Goal: Task Accomplishment & Management: Use online tool/utility

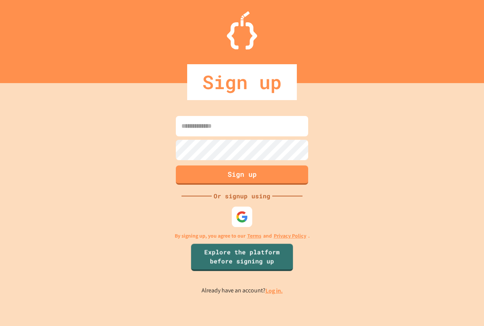
click at [249, 212] on div at bounding box center [242, 216] width 20 height 20
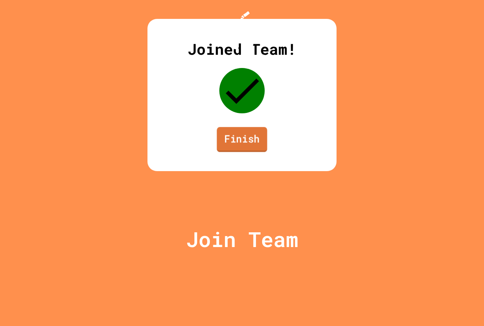
click at [239, 152] on link "Finish" at bounding box center [242, 139] width 50 height 25
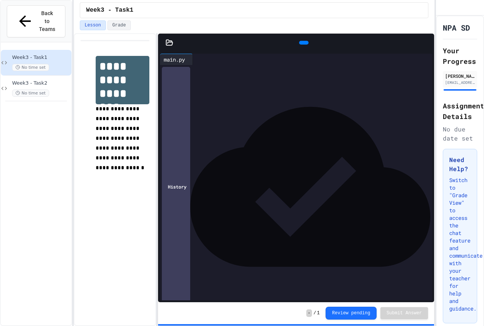
click at [196, 59] on icon at bounding box center [196, 59] width 0 height 0
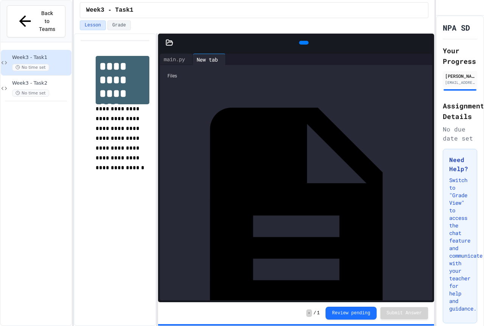
click at [218, 77] on div "Files" at bounding box center [296, 76] width 265 height 14
click at [176, 76] on div "Files" at bounding box center [296, 76] width 265 height 14
click at [421, 59] on icon at bounding box center [421, 59] width 0 height 0
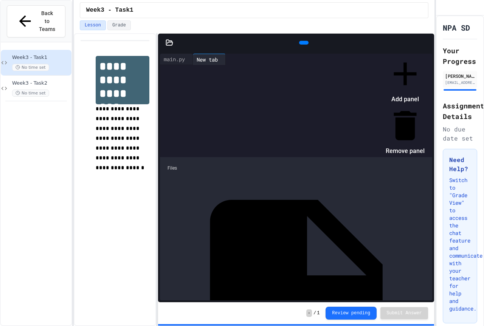
click at [417, 68] on icon at bounding box center [405, 73] width 39 height 39
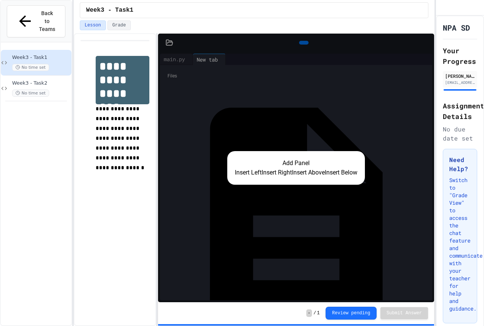
click at [324, 133] on div "Add Panel Insert Left Insert Right Insert Above Insert Below" at bounding box center [296, 168] width 276 height 269
drag, startPoint x: 380, startPoint y: 142, endPoint x: 352, endPoint y: 119, distance: 36.0
click at [353, 119] on div "Add Panel Insert Left Insert Right Insert Above Insert Below" at bounding box center [296, 168] width 276 height 269
click at [296, 171] on button "Insert Above" at bounding box center [308, 172] width 33 height 9
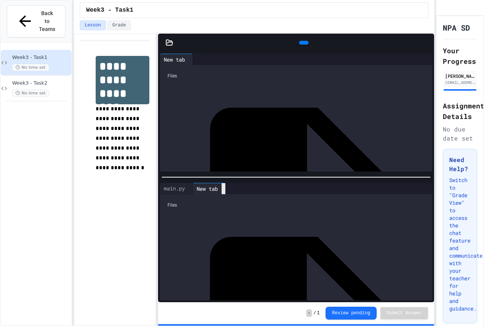
click at [223, 189] on icon at bounding box center [223, 189] width 0 height 0
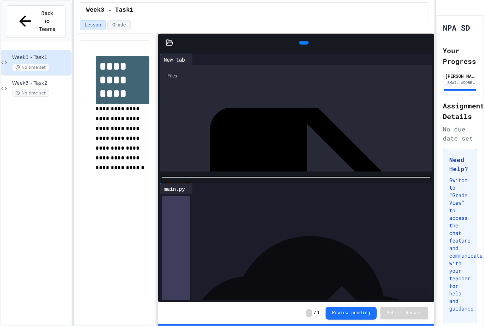
click at [409, 183] on div at bounding box center [309, 188] width 232 height 11
click at [412, 189] on div at bounding box center [309, 188] width 232 height 11
click at [421, 189] on icon at bounding box center [421, 189] width 0 height 0
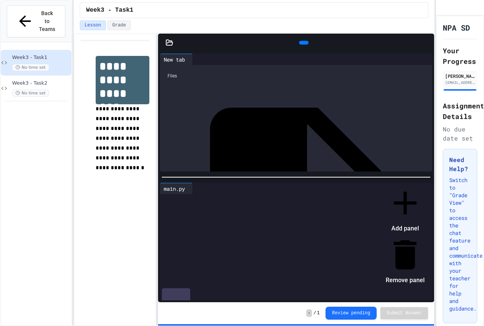
click at [416, 240] on icon at bounding box center [404, 254] width 23 height 29
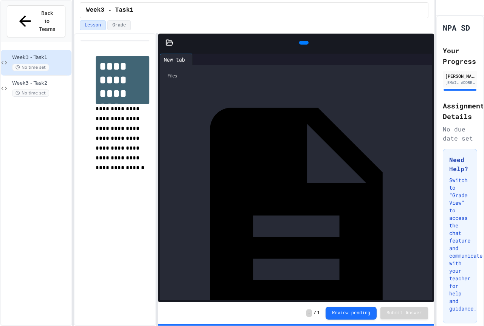
click at [199, 62] on div at bounding box center [196, 59] width 6 height 11
click at [427, 212] on div "main.py" at bounding box center [427, 216] width 0 height 8
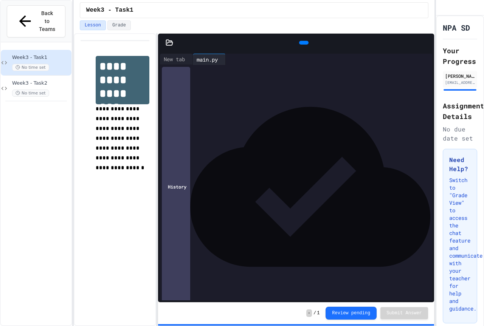
click at [277, 131] on div "*** *** *****" at bounding box center [297, 132] width 248 height 8
click at [300, 37] on div at bounding box center [303, 42] width 17 height 11
click at [303, 43] on icon at bounding box center [303, 43] width 0 height 0
